Goal: Information Seeking & Learning: Learn about a topic

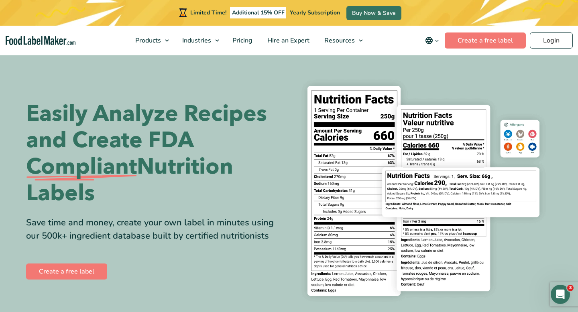
click at [165, 62] on span "Food Nutrition Labelling" at bounding box center [180, 59] width 71 height 9
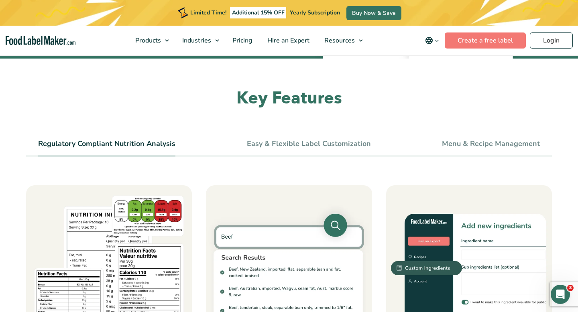
scroll to position [216, 0]
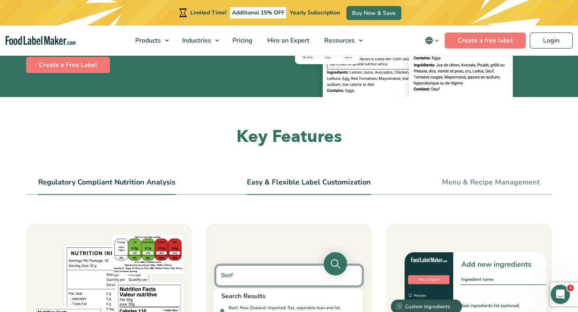
click at [264, 178] on link "Easy & Flexible Label Customization" at bounding box center [309, 182] width 124 height 9
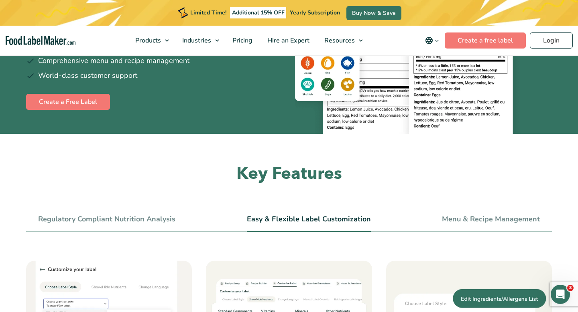
scroll to position [125, 0]
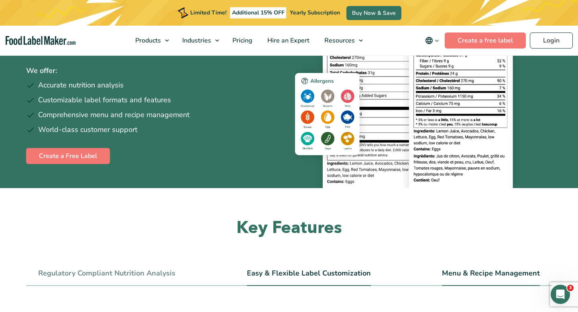
click at [480, 274] on link "Menu & Recipe Management" at bounding box center [491, 273] width 98 height 9
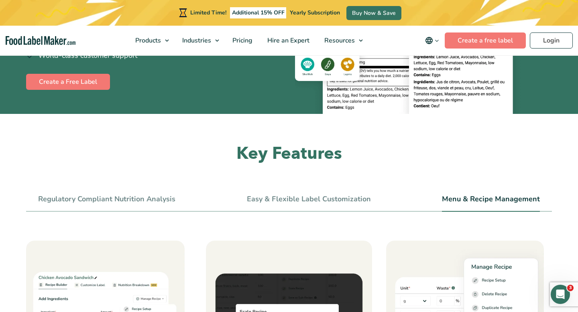
scroll to position [189, 0]
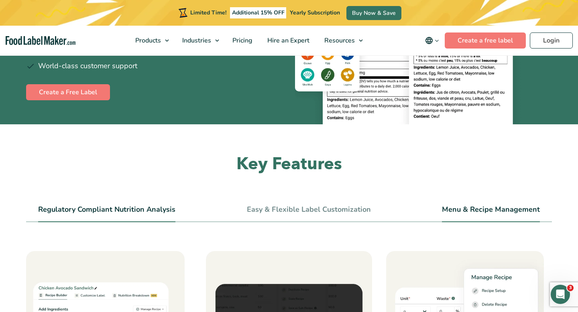
click at [133, 207] on link "Regulatory Compliant Nutrition Analysis" at bounding box center [106, 210] width 137 height 9
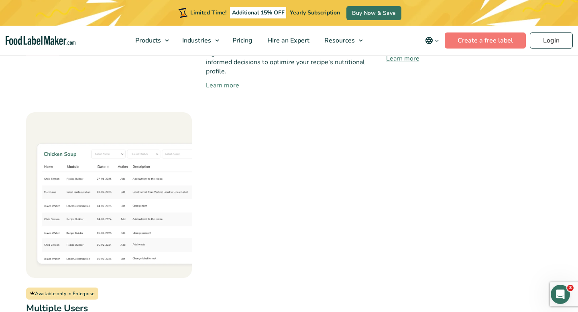
scroll to position [914, 0]
